Goal: Task Accomplishment & Management: Manage account settings

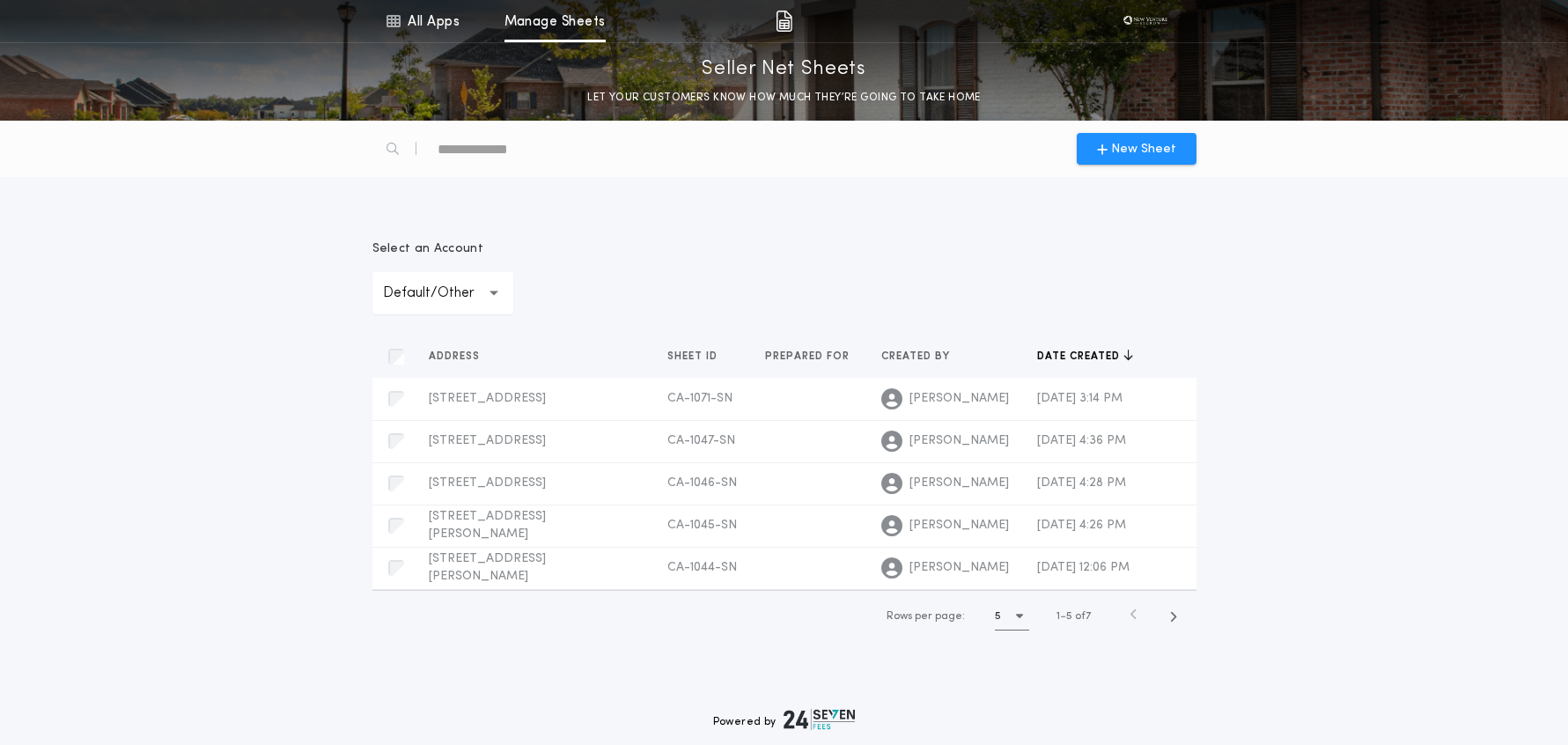
scroll to position [37, 0]
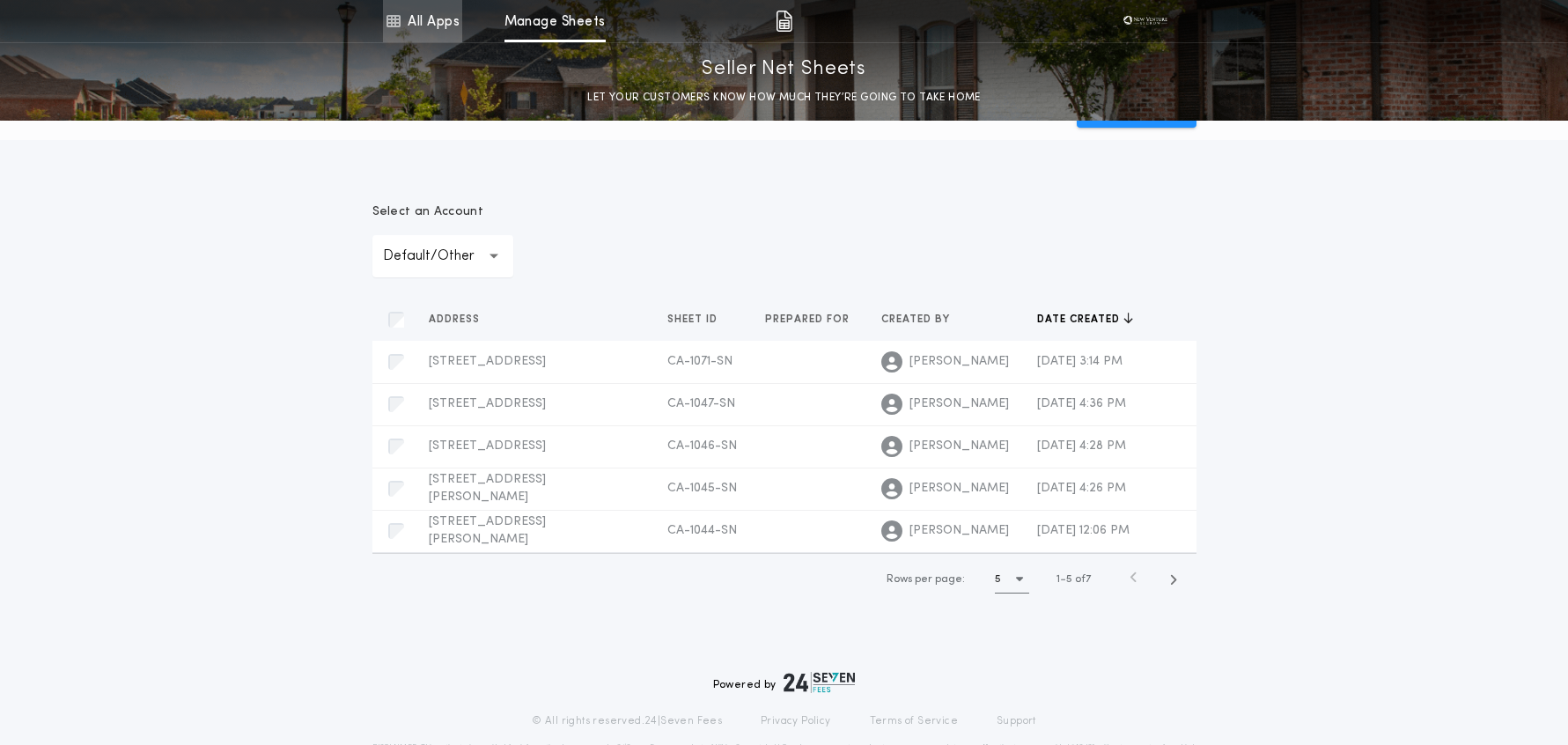
click at [439, 21] on link "All Apps" at bounding box center [422, 21] width 79 height 43
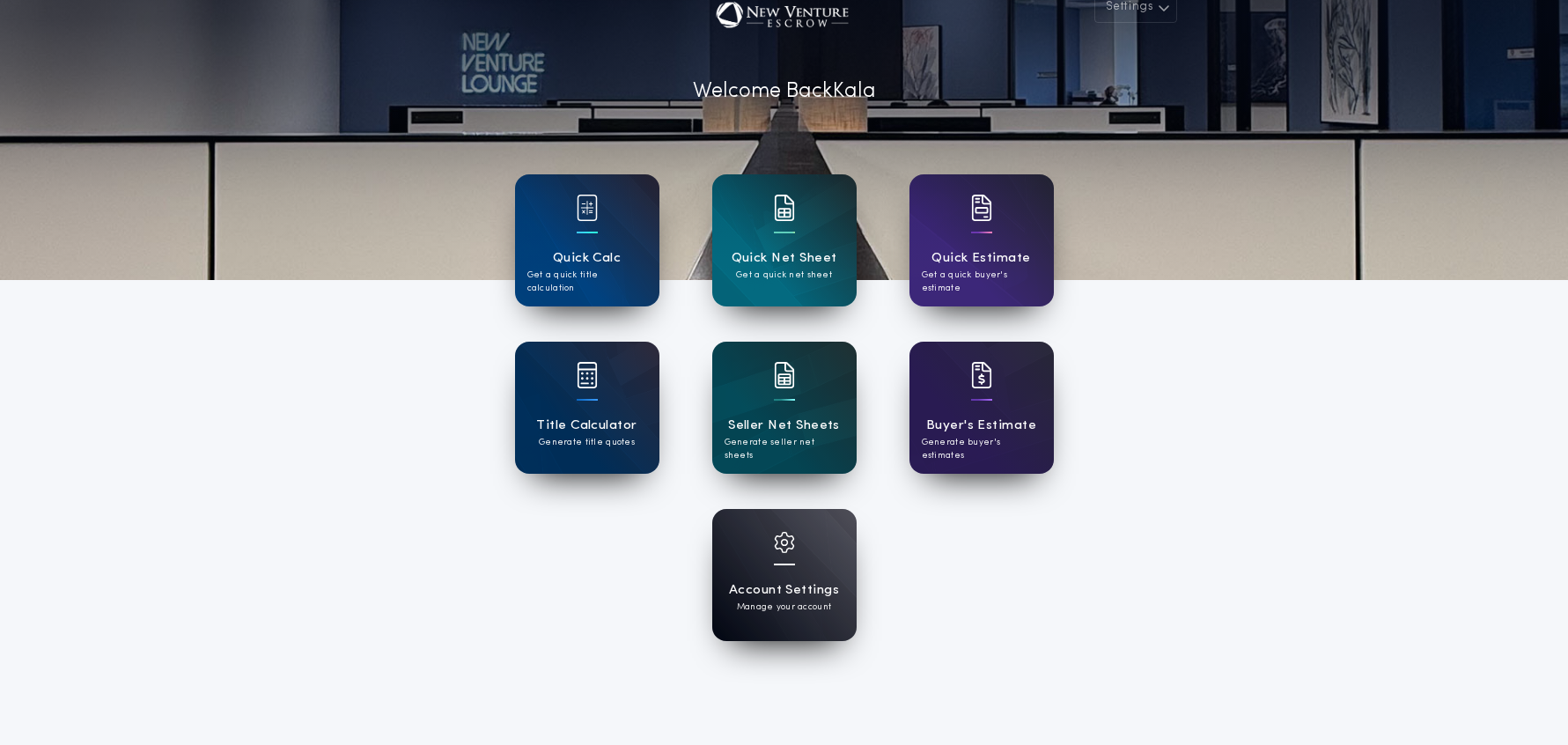
click at [797, 591] on h1 "Account Settings" at bounding box center [784, 591] width 110 height 20
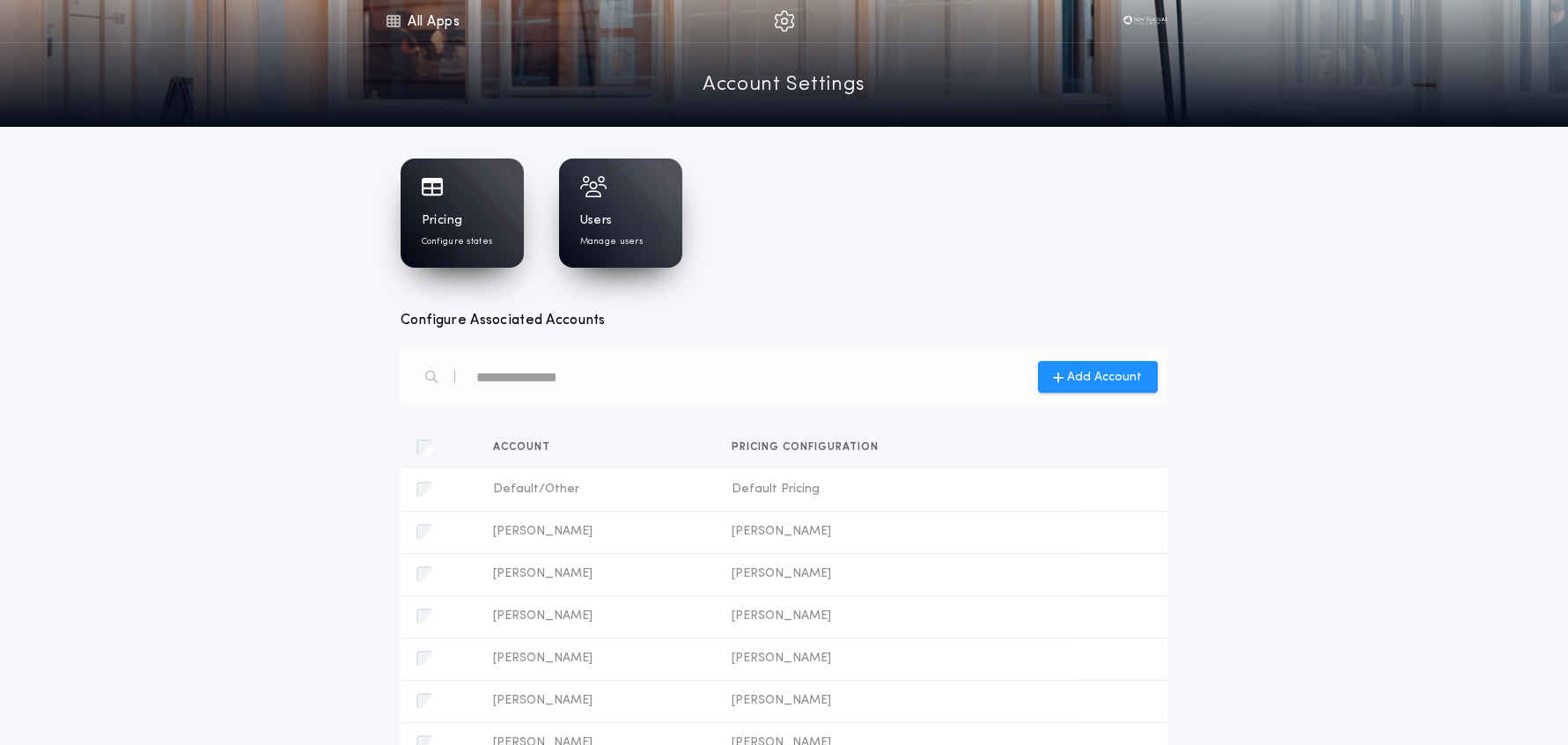
click at [459, 243] on p "Configure states" at bounding box center [457, 242] width 72 height 14
